Goal: Task Accomplishment & Management: Complete application form

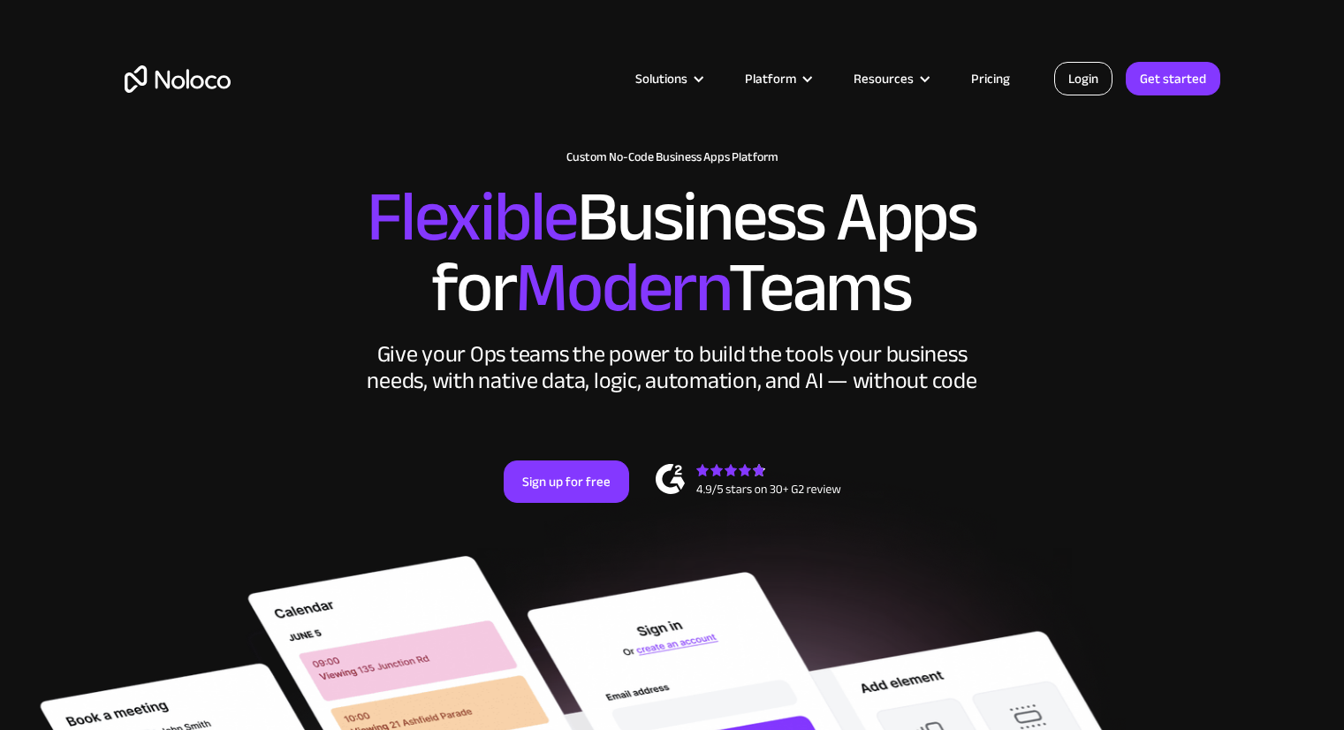
click at [1082, 75] on link "Login" at bounding box center [1083, 79] width 58 height 34
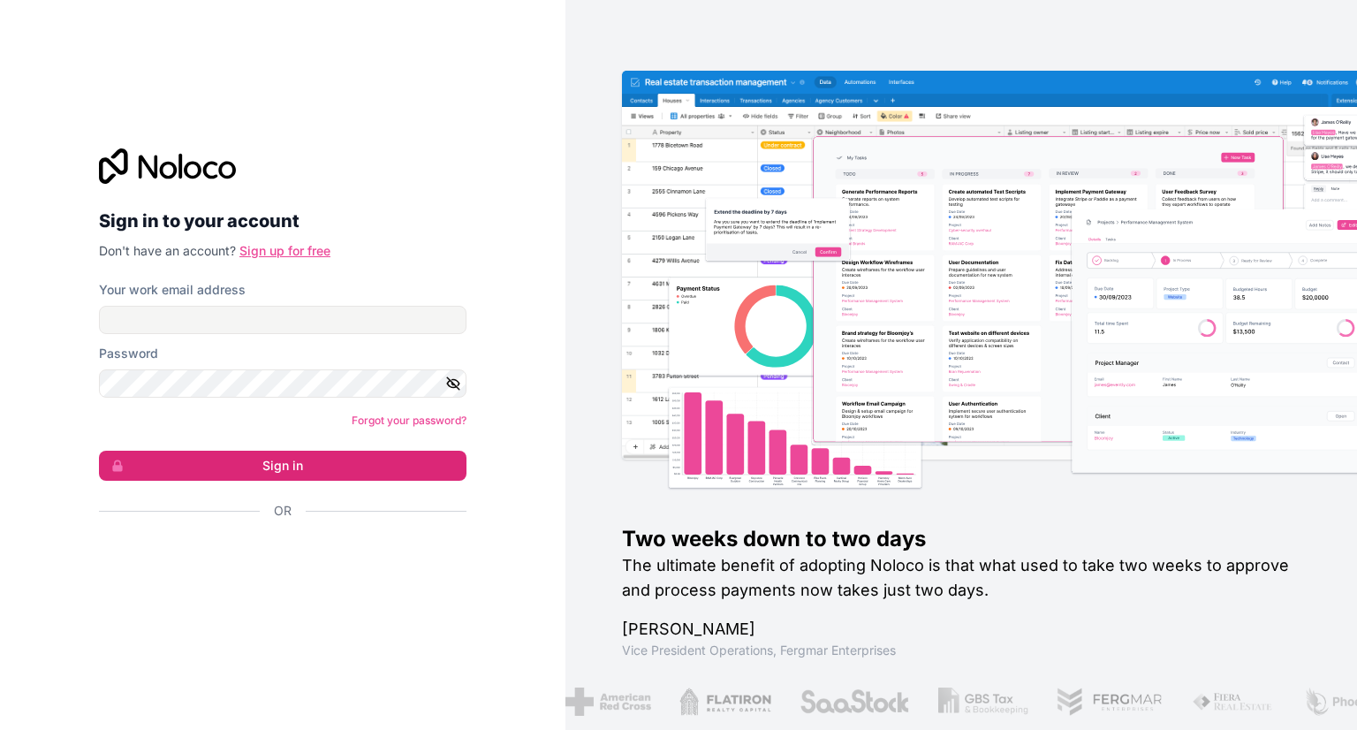
click at [318, 245] on link "Sign up for free" at bounding box center [285, 250] width 91 height 15
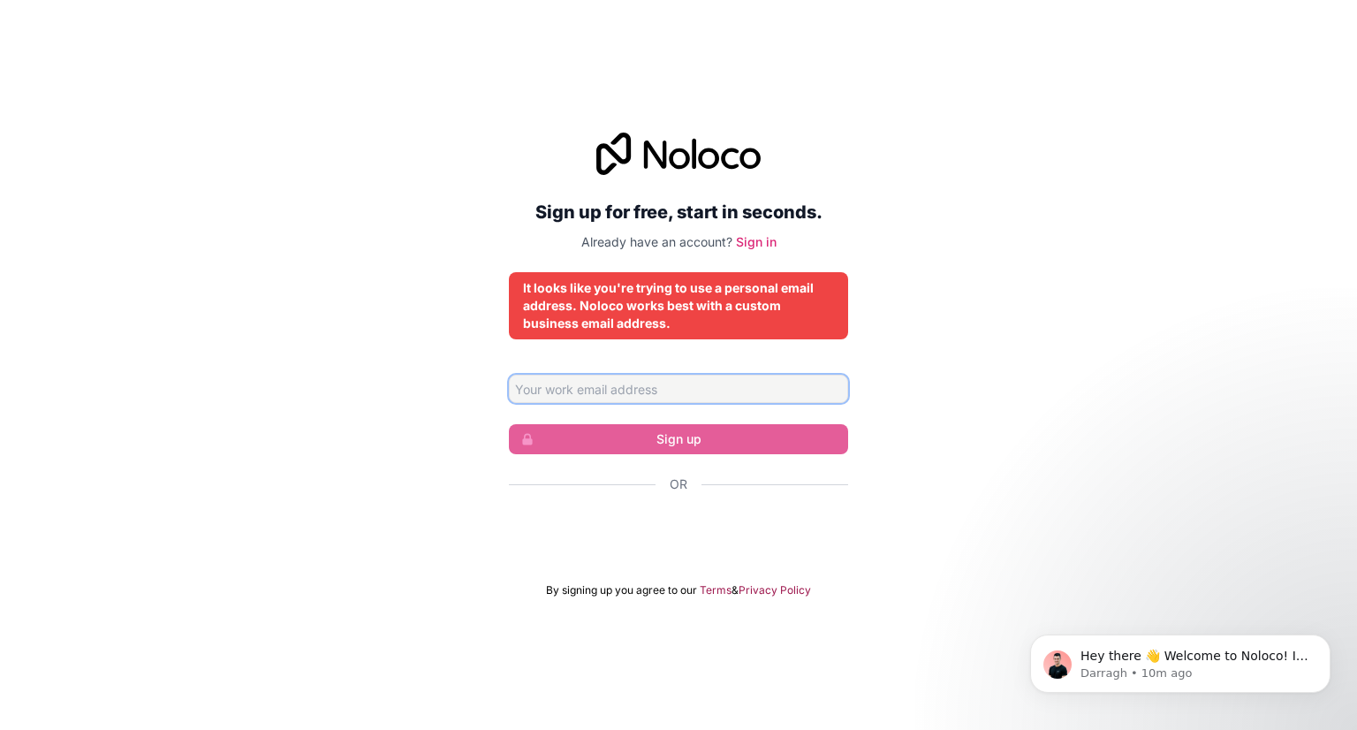
click at [691, 394] on input "Email address" at bounding box center [678, 389] width 339 height 28
click at [1125, 354] on div "Sign up for free, start in seconds. Already have an account? Sign in It looks l…" at bounding box center [678, 365] width 1357 height 514
click at [745, 392] on input "Email address" at bounding box center [678, 389] width 339 height 28
type input "[EMAIL_ADDRESS][DOMAIN_NAME]"
click at [688, 384] on input "contact@jcgreasecycling.com" at bounding box center [678, 389] width 339 height 28
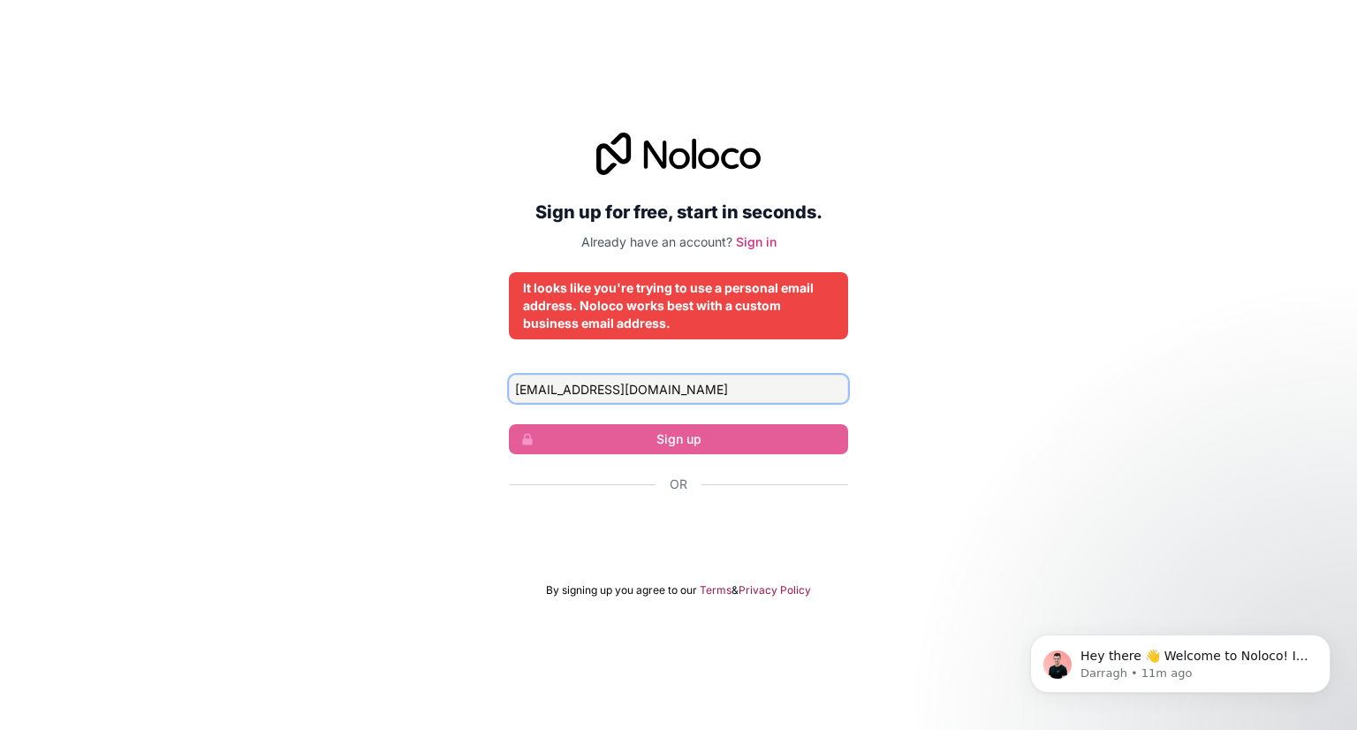
click at [739, 390] on input "contact@jcgreasecycling.com" at bounding box center [678, 389] width 339 height 28
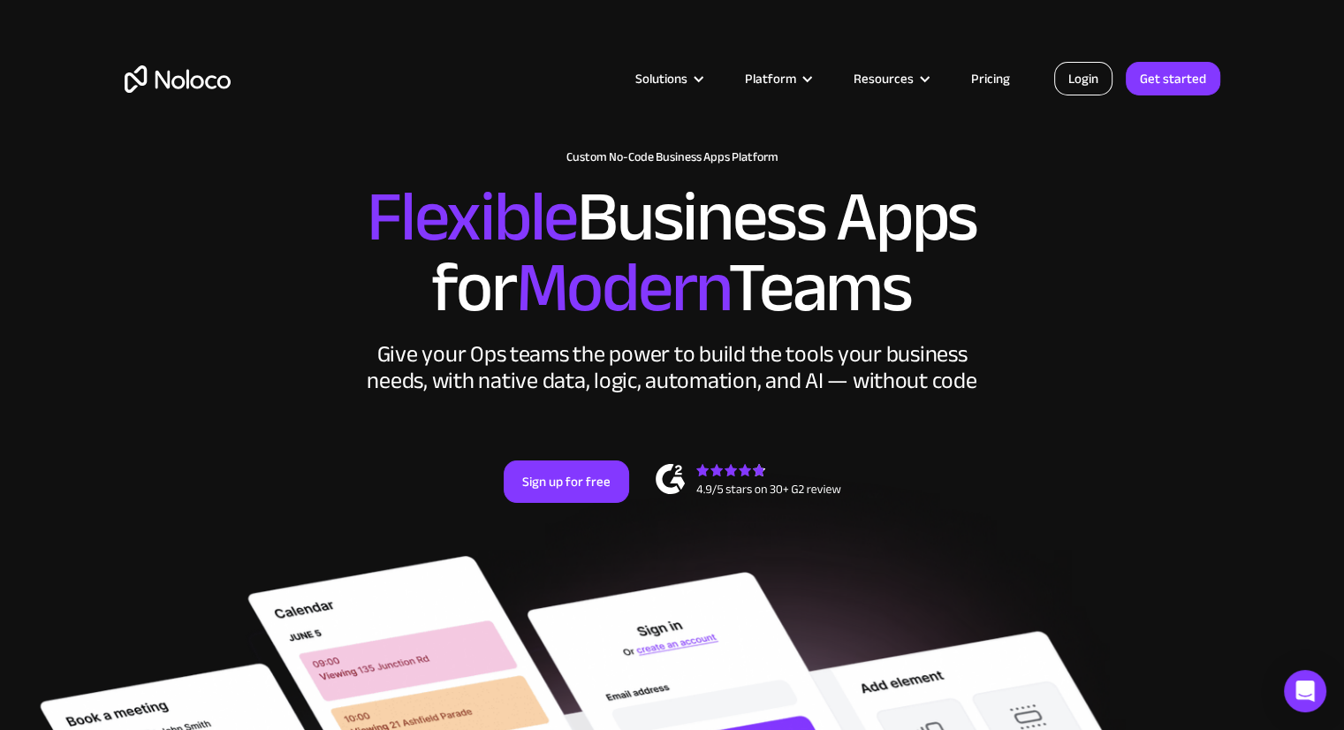
click at [1089, 86] on link "Login" at bounding box center [1083, 79] width 58 height 34
